Goal: Use online tool/utility: Utilize a website feature to perform a specific function

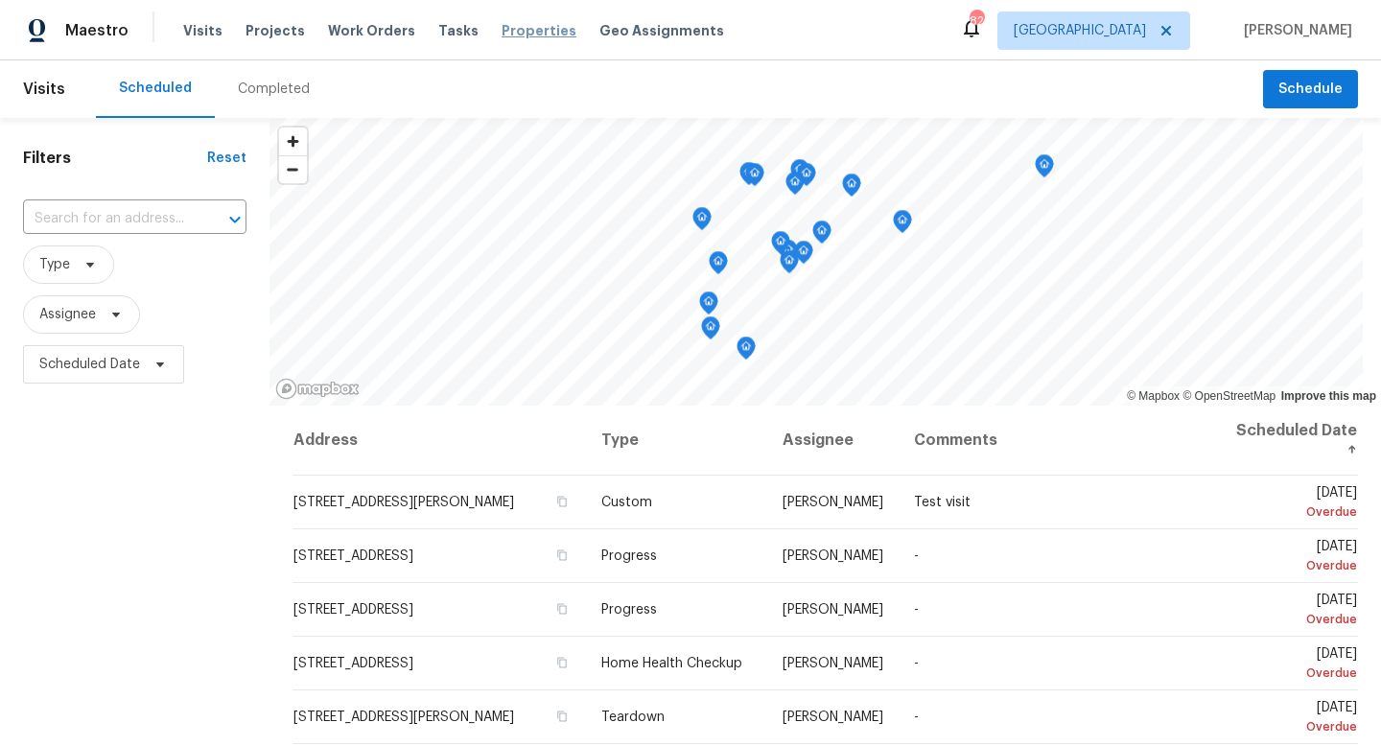
click at [538, 21] on span "Properties" at bounding box center [538, 30] width 75 height 19
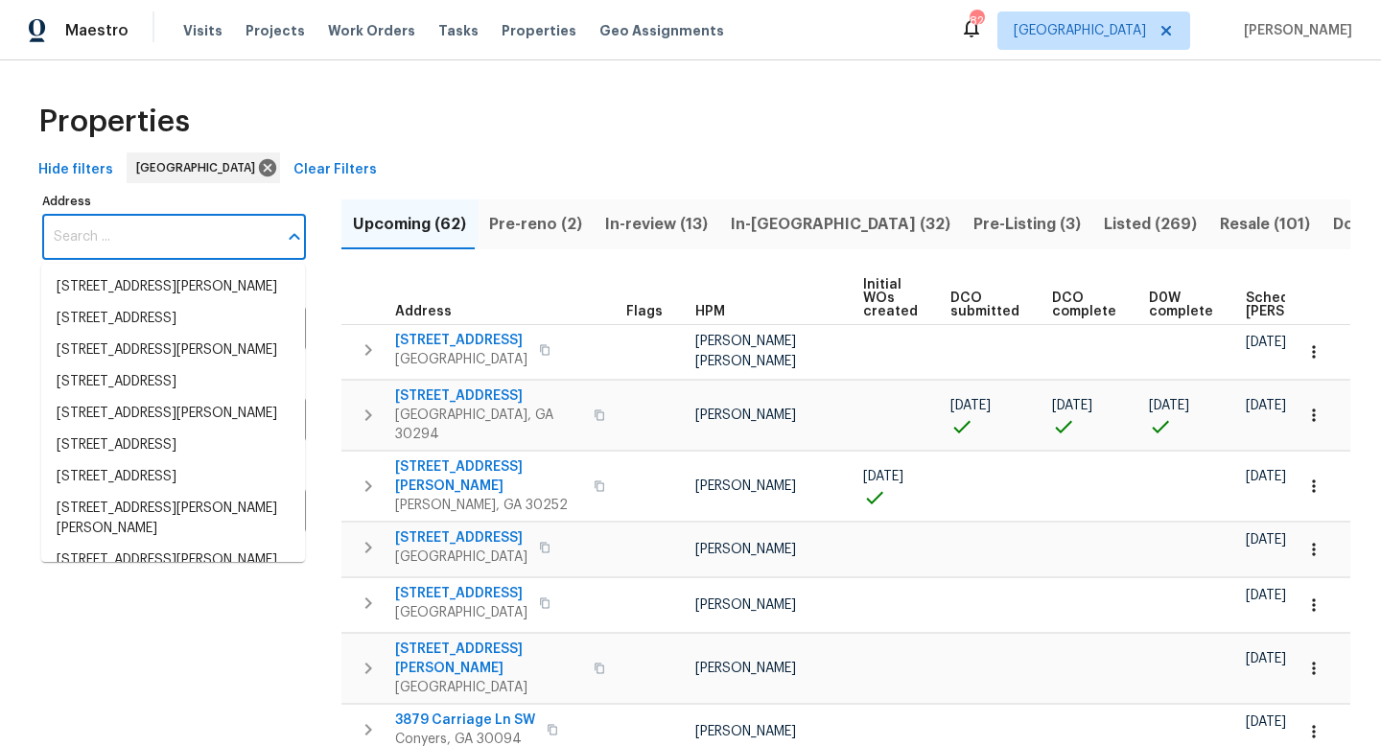
click at [90, 232] on input "Address" at bounding box center [159, 237] width 235 height 45
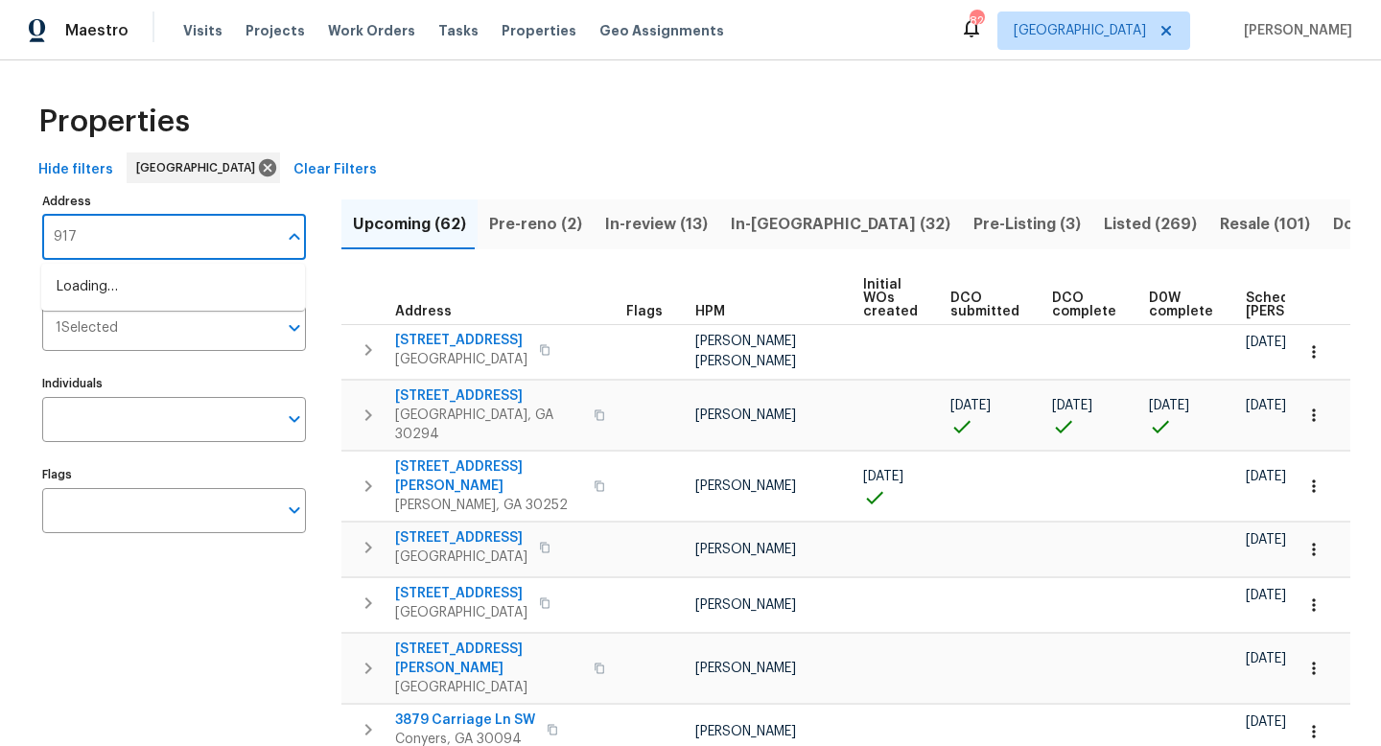
type input "9174"
click at [125, 315] on li "[STREET_ADDRESS]" at bounding box center [173, 319] width 264 height 32
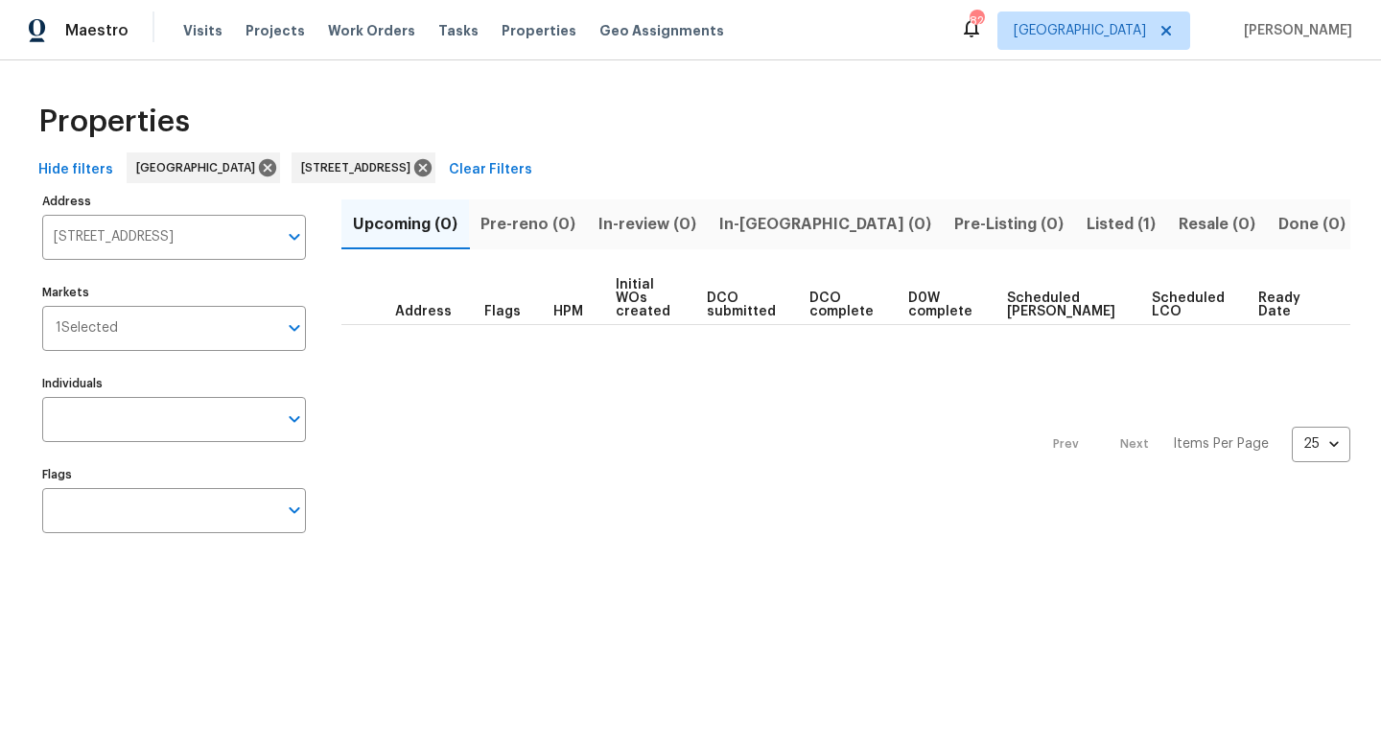
click at [1086, 229] on span "Listed (1)" at bounding box center [1120, 224] width 69 height 27
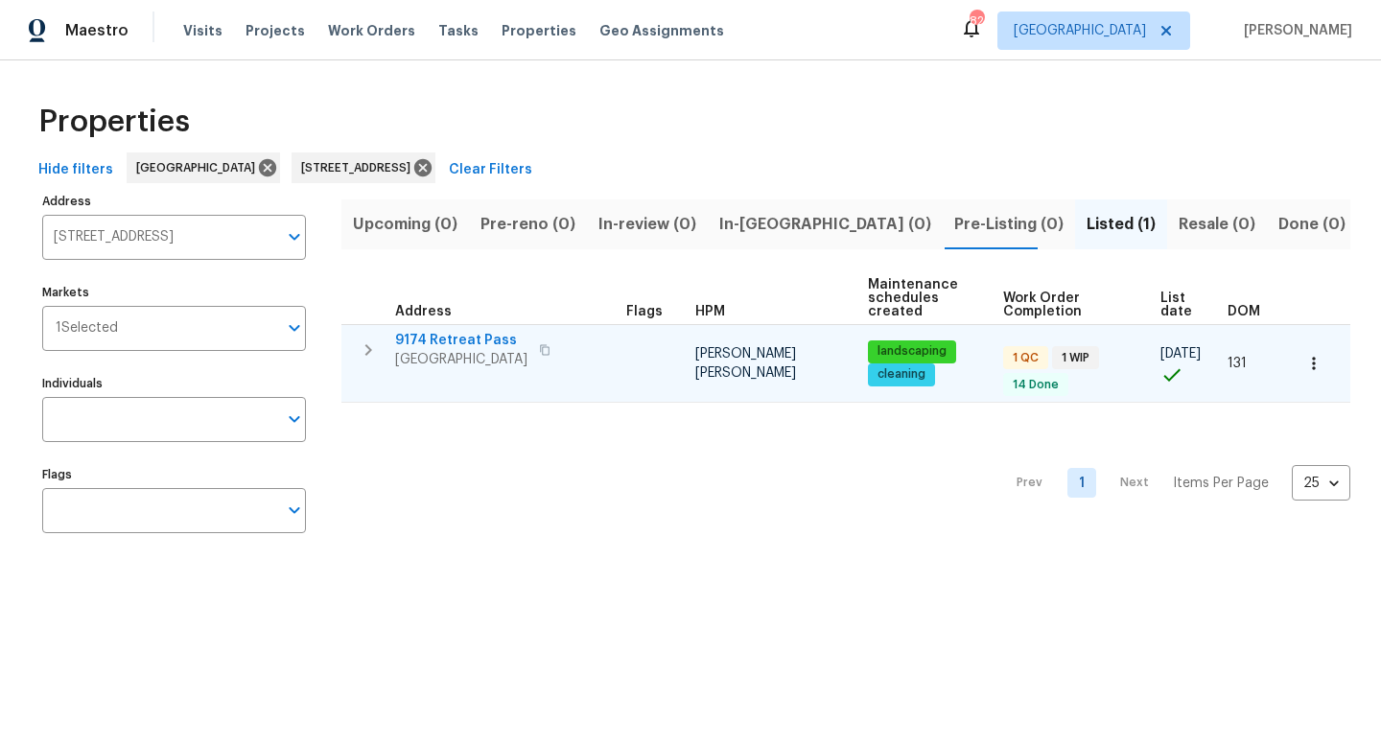
click at [373, 351] on icon "button" at bounding box center [368, 349] width 23 height 23
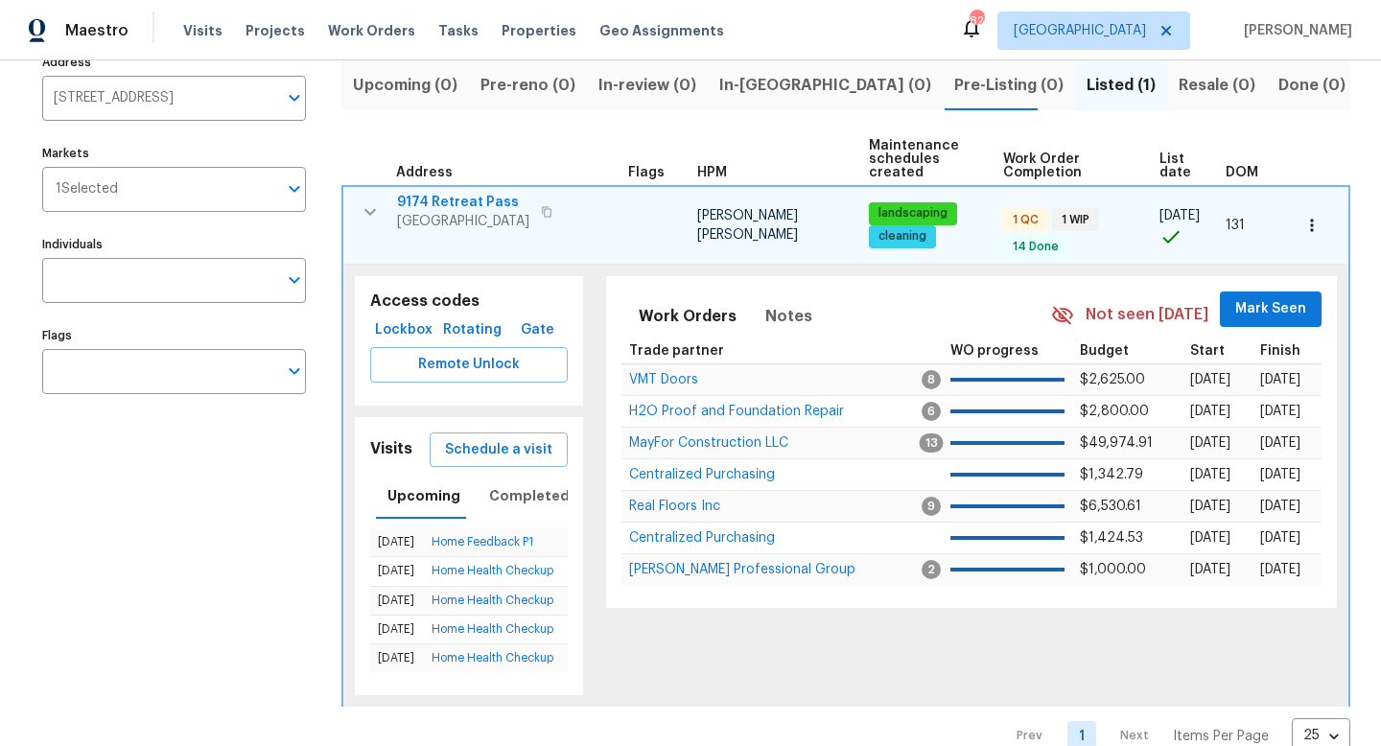
scroll to position [17, 0]
click at [474, 374] on span "Remote Unlock" at bounding box center [468, 365] width 167 height 24
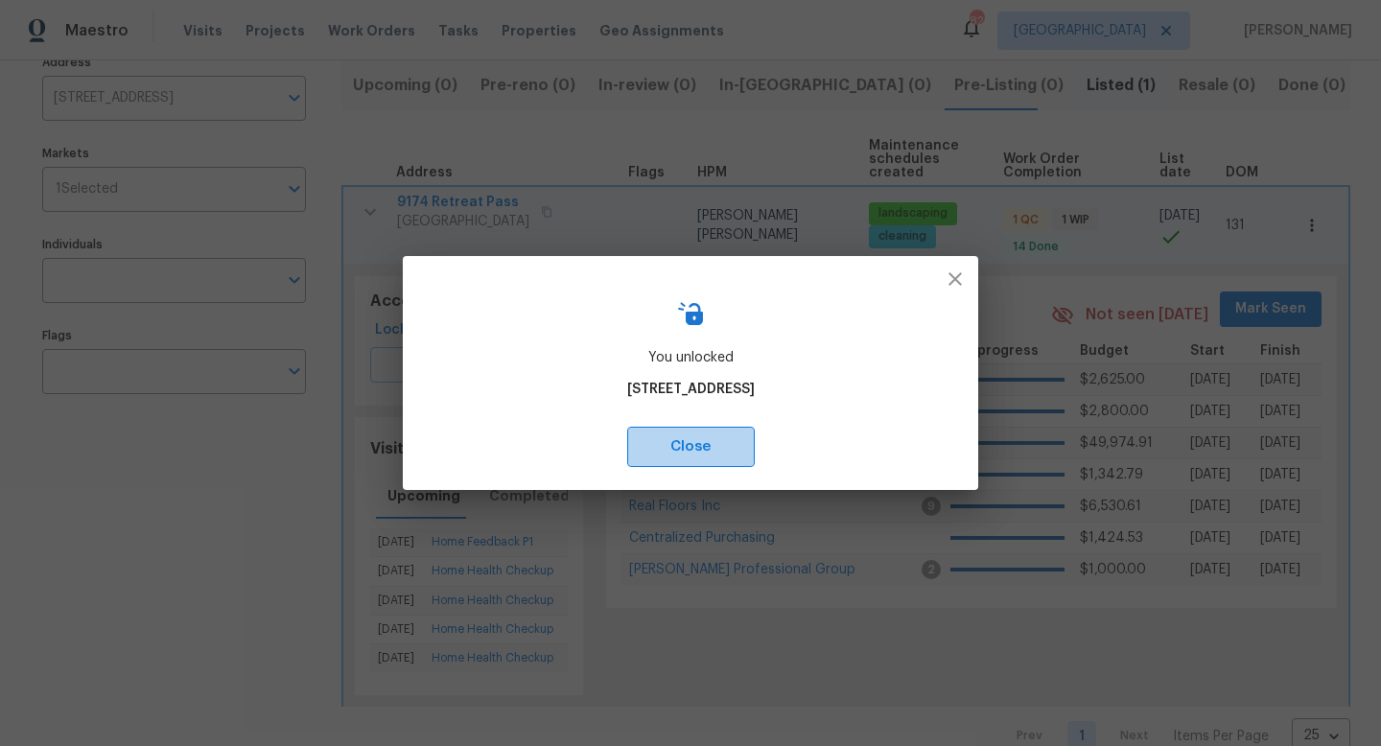
click at [648, 455] on span "Close" at bounding box center [690, 446] width 85 height 25
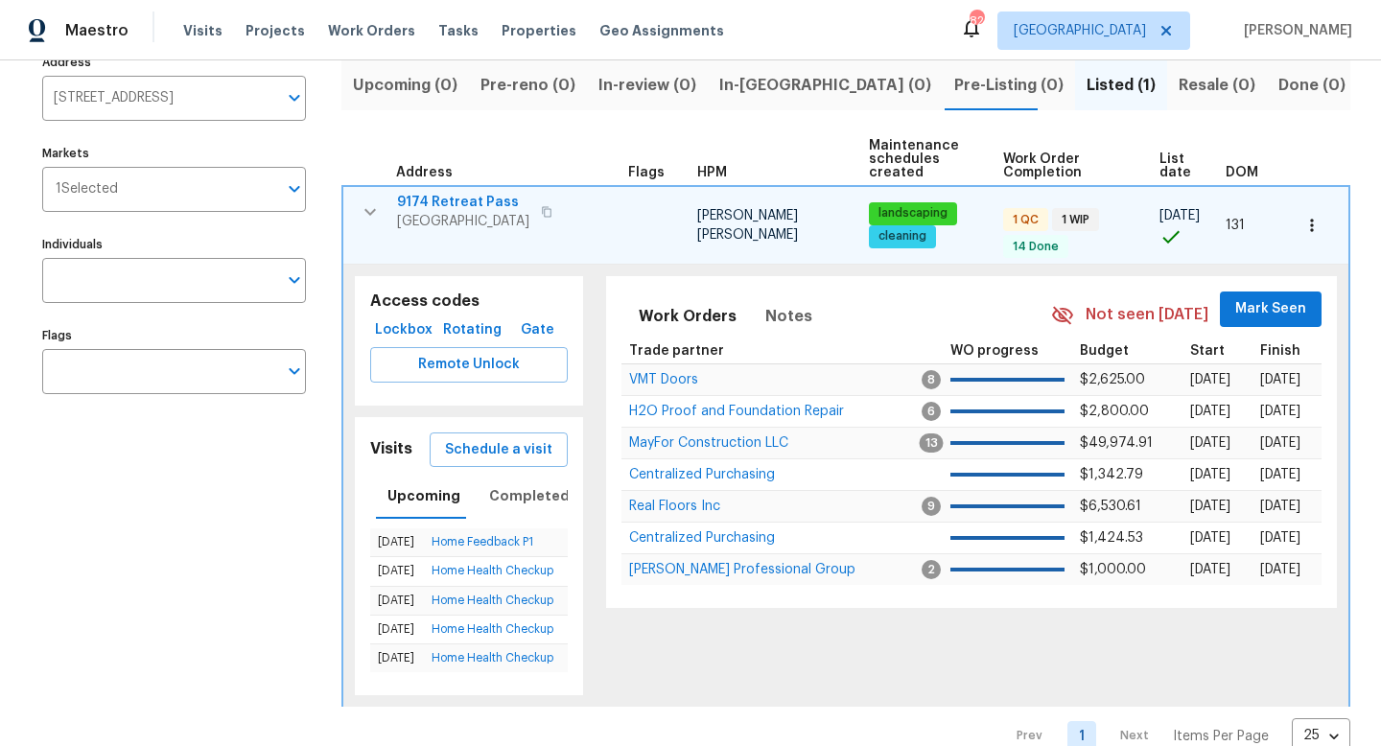
click at [547, 208] on icon "button" at bounding box center [547, 212] width 12 height 12
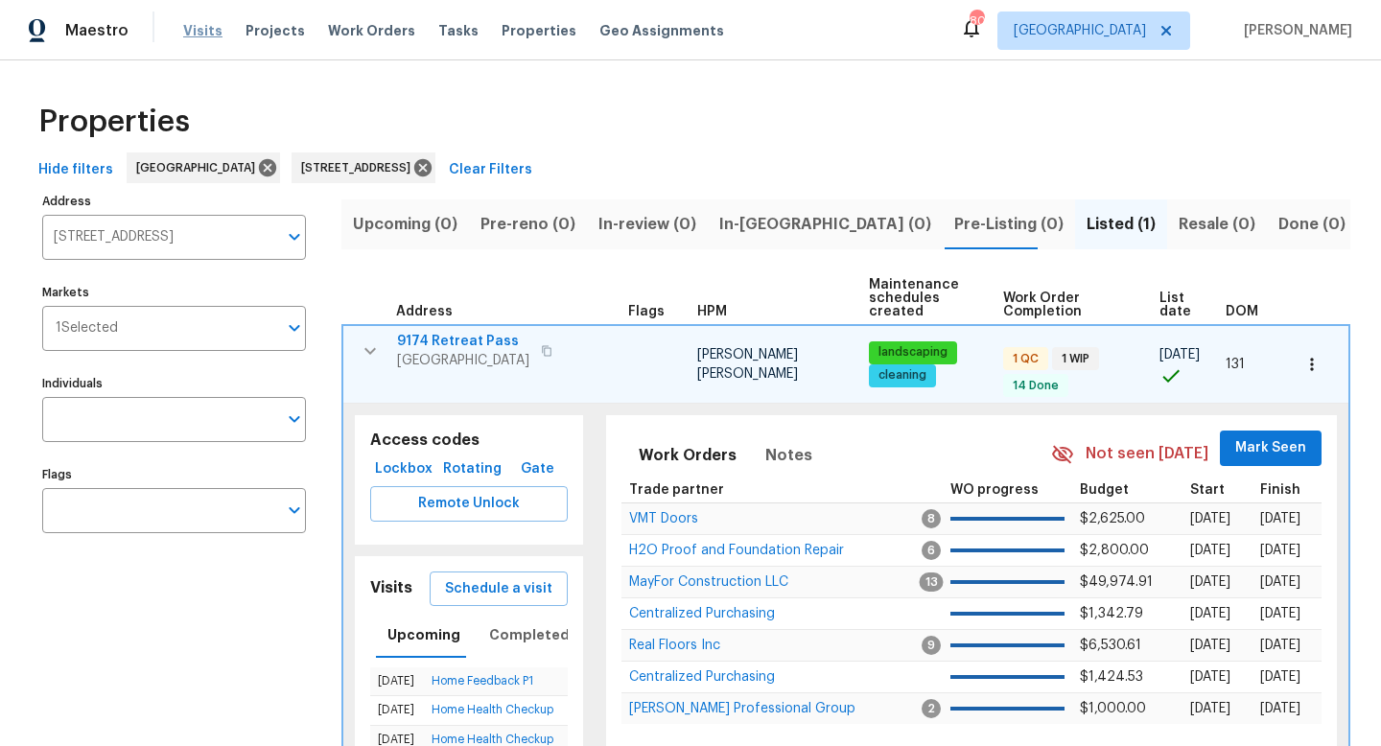
click at [202, 31] on span "Visits" at bounding box center [202, 30] width 39 height 19
